Goal: Connect with others: Participate in discussion

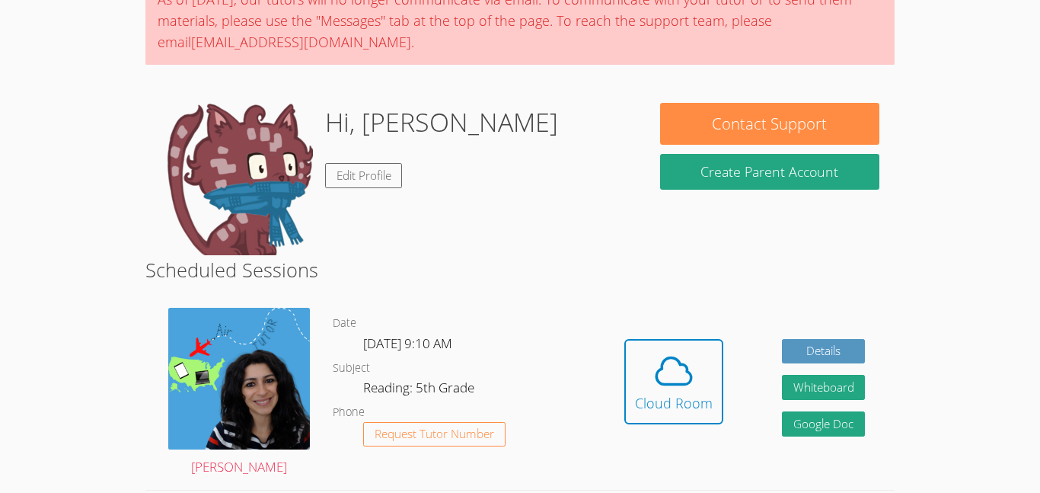
scroll to position [94, 0]
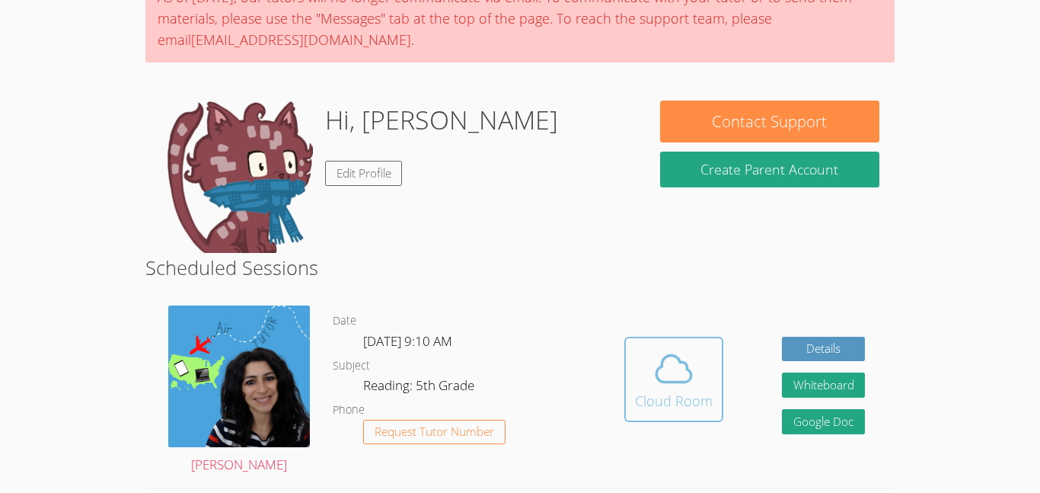
click at [684, 390] on div "Cloud Room" at bounding box center [674, 400] width 78 height 21
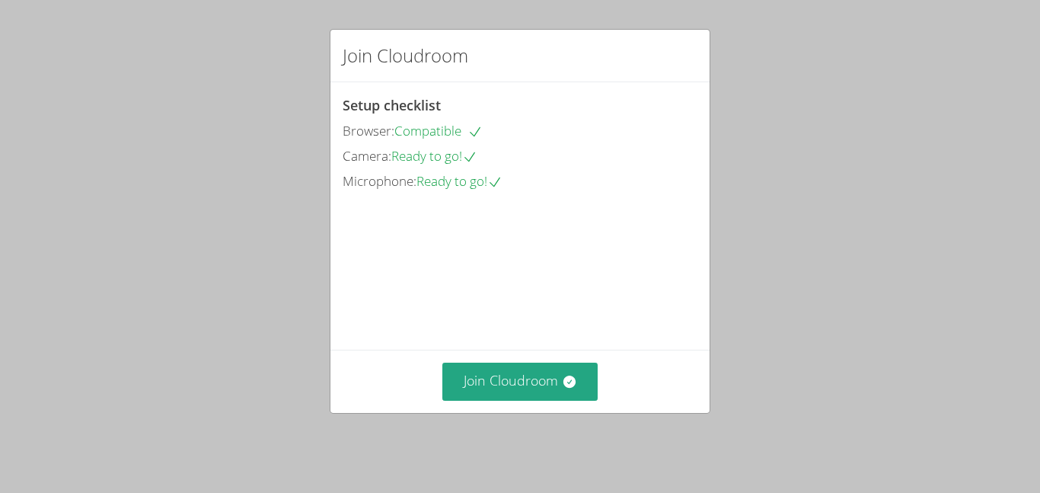
click at [440, 400] on div "Join Cloudroom" at bounding box center [520, 380] width 355 height 37
click at [469, 400] on button "Join Cloudroom" at bounding box center [520, 380] width 156 height 37
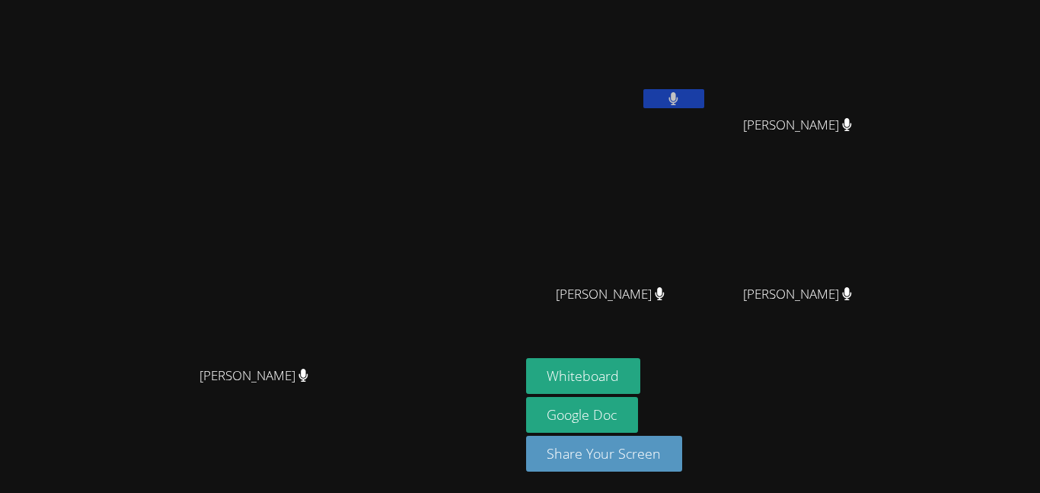
click at [704, 353] on aside "Alexander Morgan Isabella Archundia Isabella Archundia Aida Abdallah Aida Abdal…" at bounding box center [710, 246] width 381 height 493
click at [852, 294] on icon at bounding box center [847, 293] width 9 height 13
click at [901, 348] on aside "Alexander Morgan Isabella Archundia Isabella Archundia Aida Abdallah Aida Abdal…" at bounding box center [710, 246] width 381 height 493
click at [641, 371] on button "Whiteboard" at bounding box center [583, 376] width 115 height 36
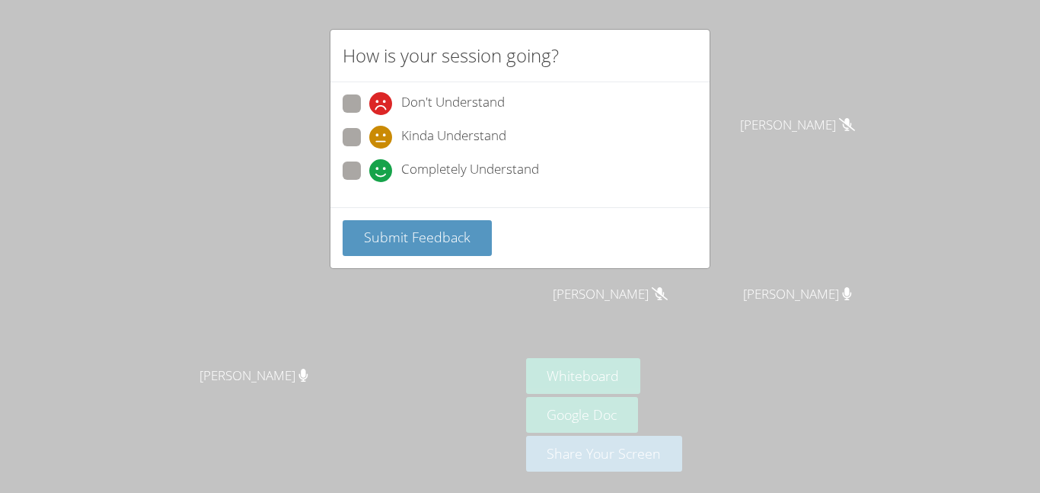
click at [368, 169] on label "Completely Understand" at bounding box center [441, 171] width 196 height 21
click at [369, 169] on input "Completely Understand" at bounding box center [375, 167] width 13 height 13
radio input "true"
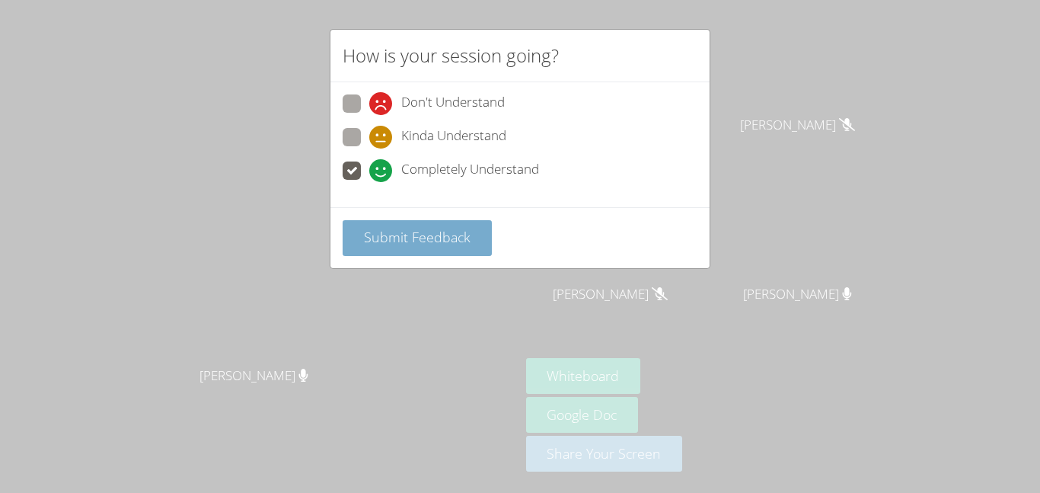
click at [369, 247] on button "Submit Feedback" at bounding box center [417, 238] width 149 height 36
